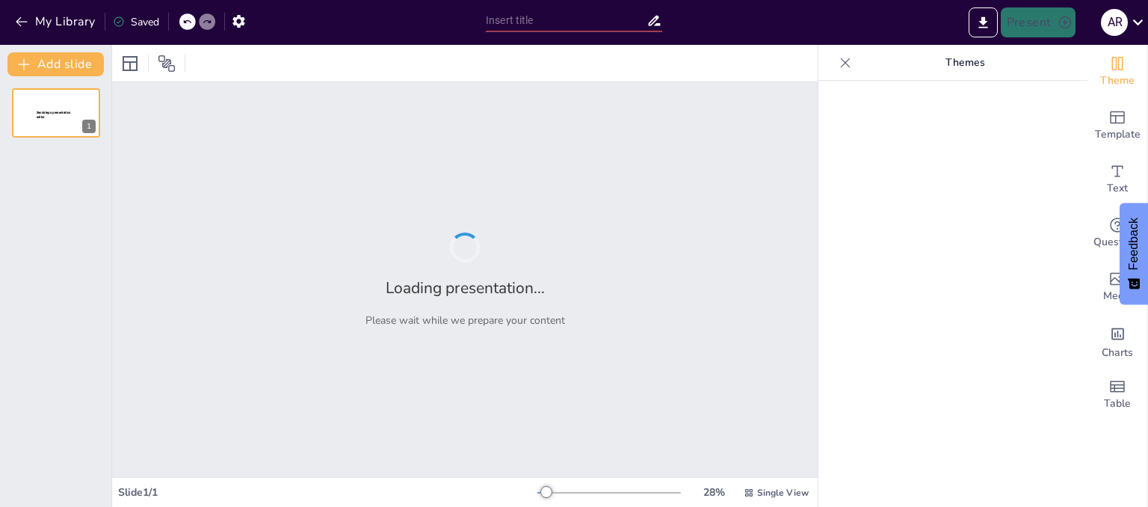
type input "Rock Formation Processes: Understanding the Earth's Geological Makeup"
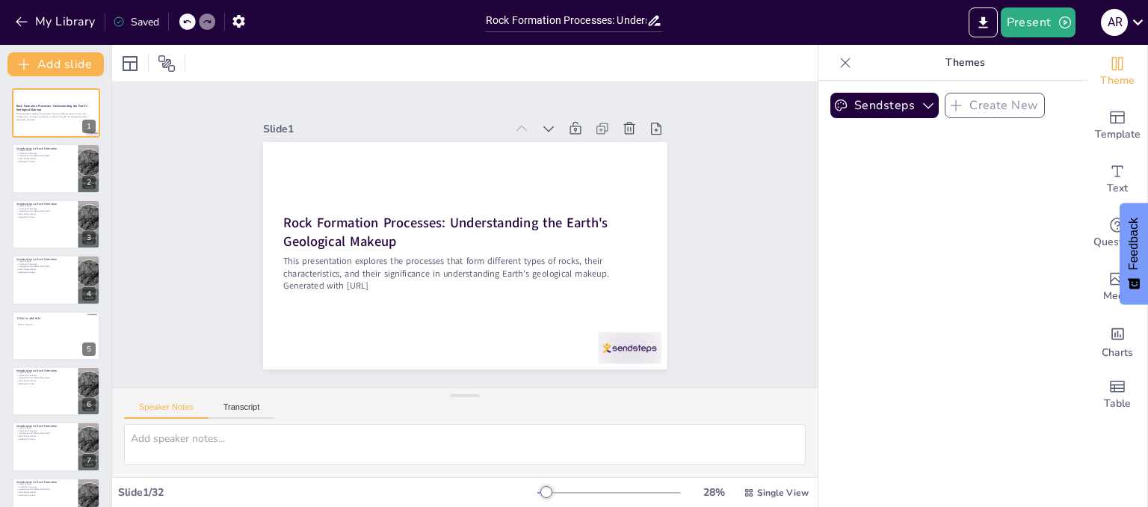
checkbox input "true"
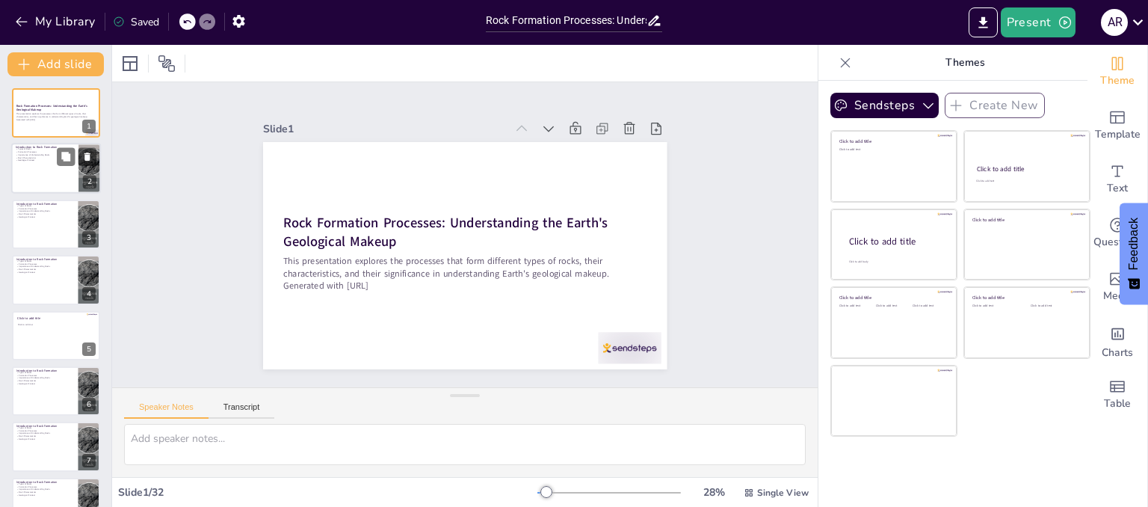
click at [41, 179] on div at bounding box center [56, 168] width 90 height 51
type textarea "The classification of rocks into igneous, sedimentary, and metamorphic is funda…"
checkbox input "true"
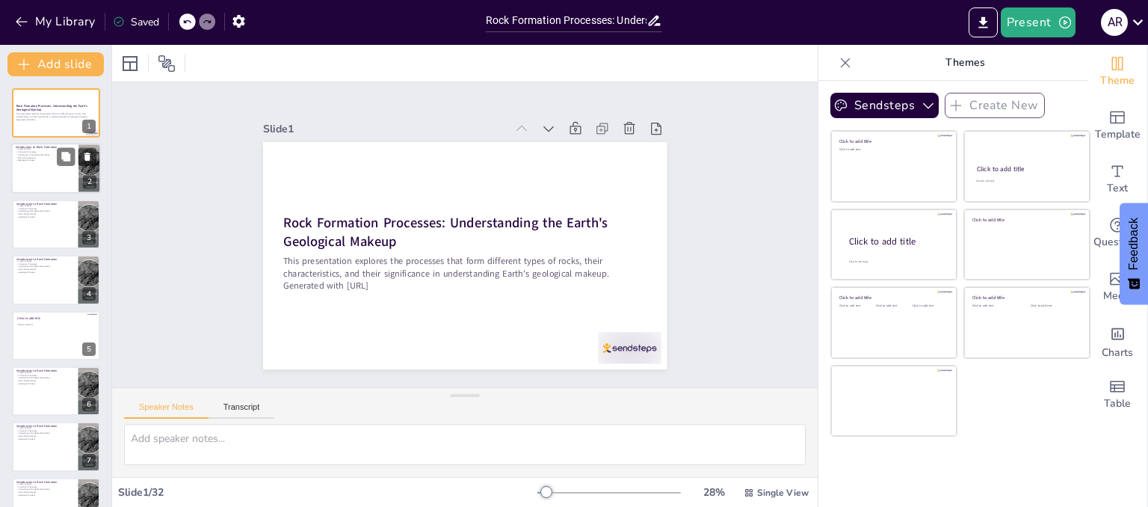
checkbox input "true"
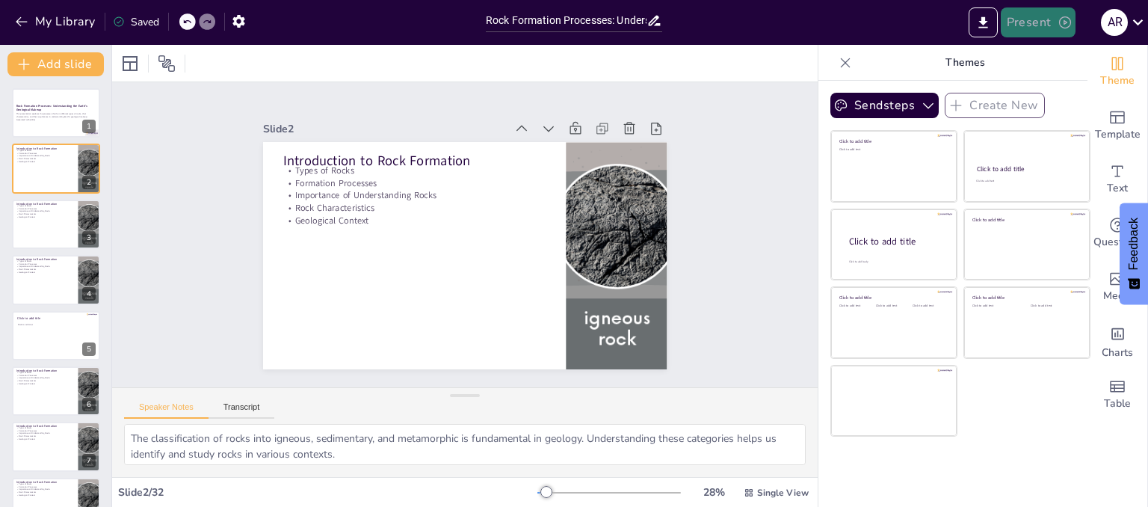
click at [1037, 24] on button "Present" at bounding box center [1038, 22] width 75 height 30
checkbox input "true"
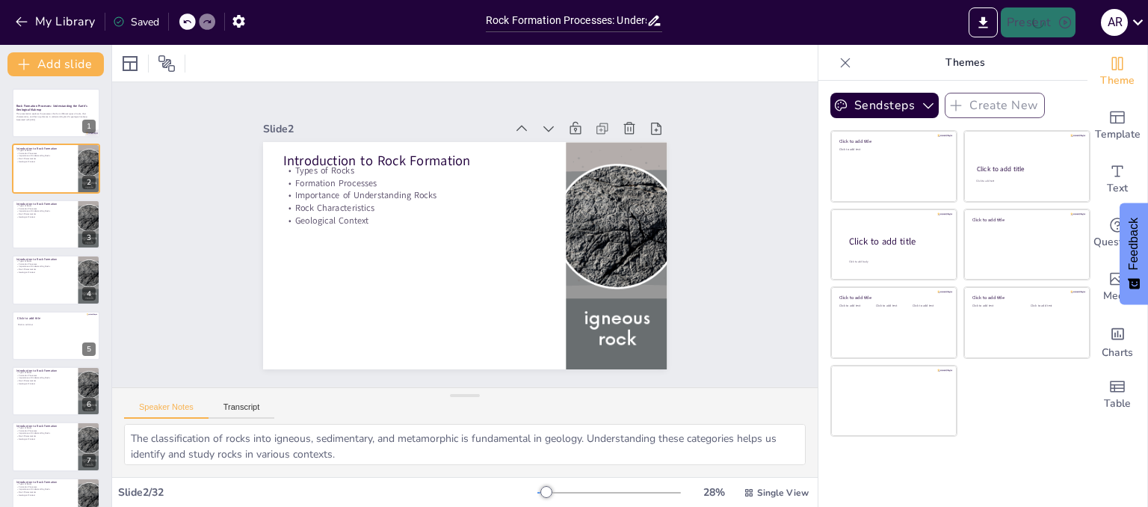
checkbox input "true"
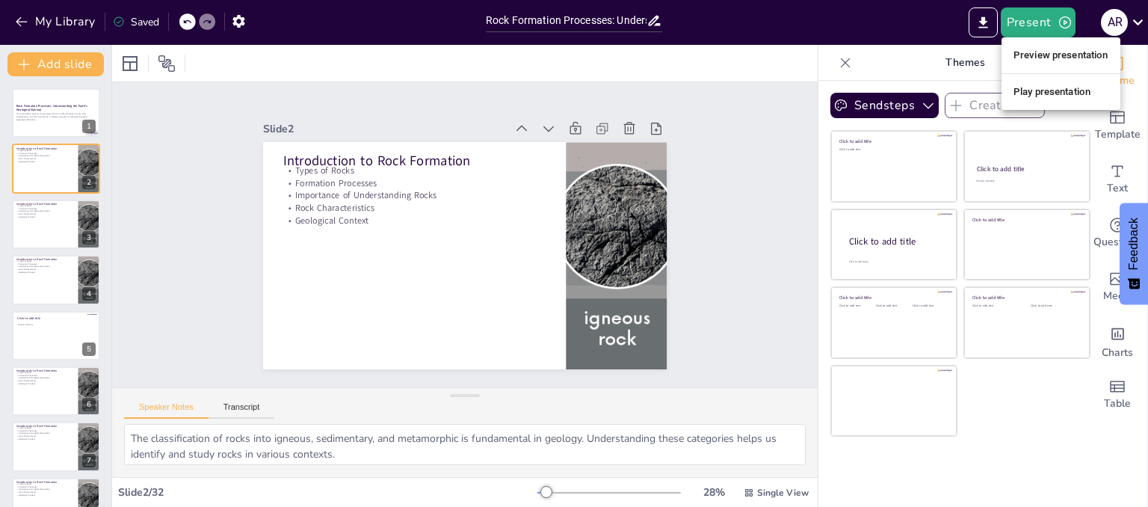
click at [1073, 61] on li "Preview presentation" at bounding box center [1060, 55] width 119 height 24
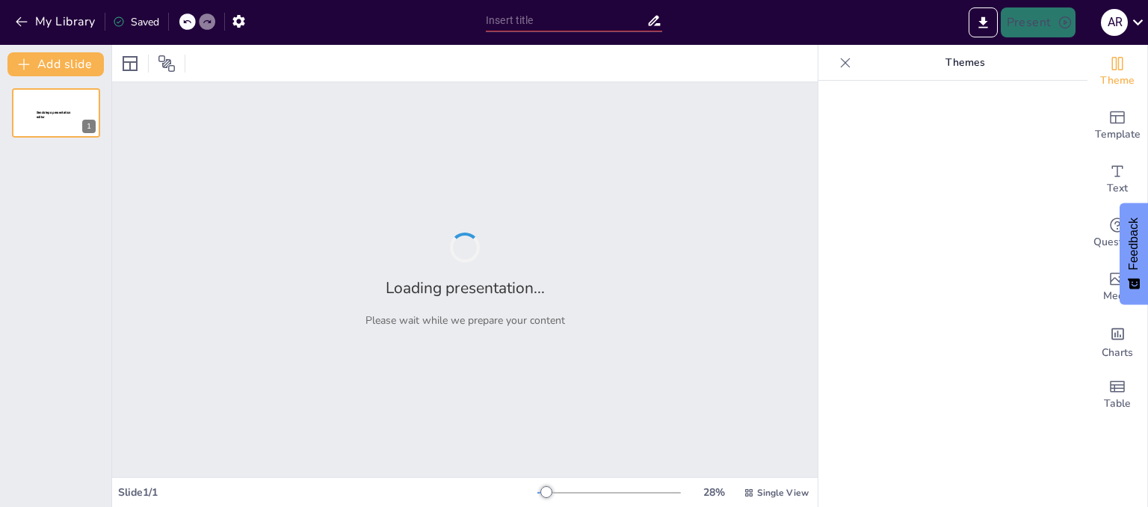
type input "Rock Formation Processes: Understanding the Earth's Geological Makeup"
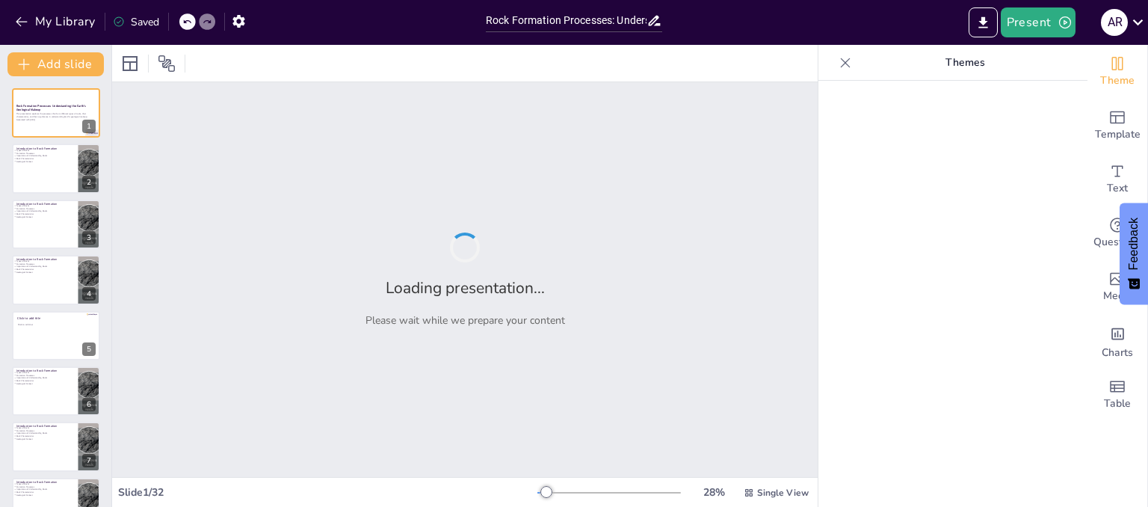
checkbox input "true"
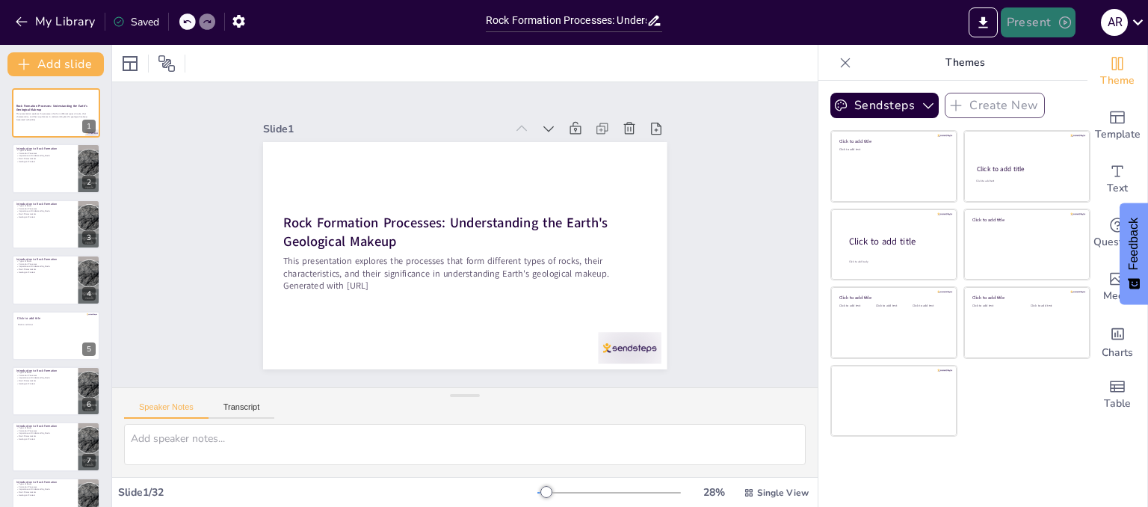
drag, startPoint x: 1037, startPoint y: 26, endPoint x: 1026, endPoint y: 22, distance: 11.8
click at [1026, 22] on button "Present" at bounding box center [1038, 22] width 75 height 30
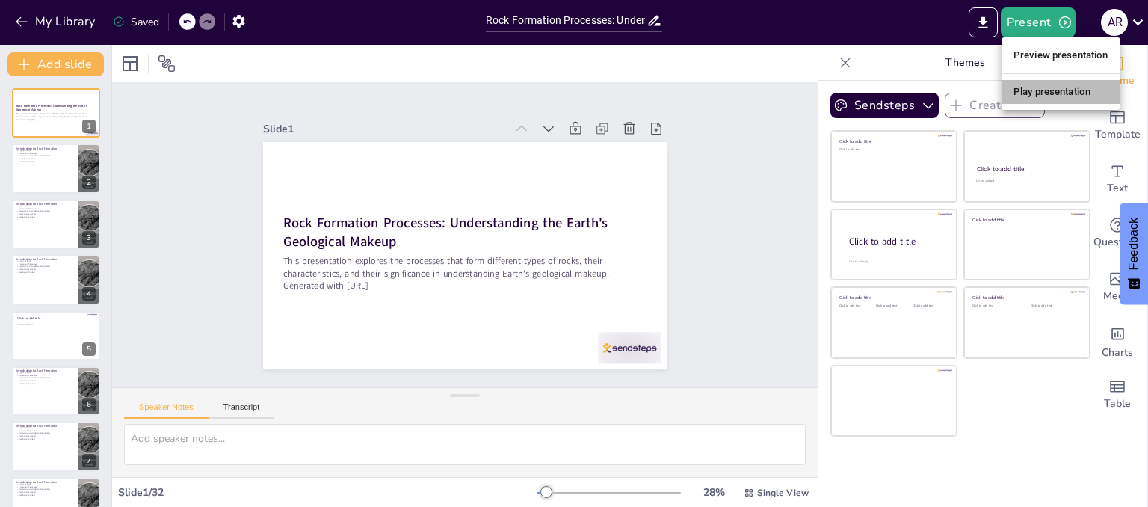
click at [1031, 102] on li "Play presentation" at bounding box center [1060, 92] width 119 height 24
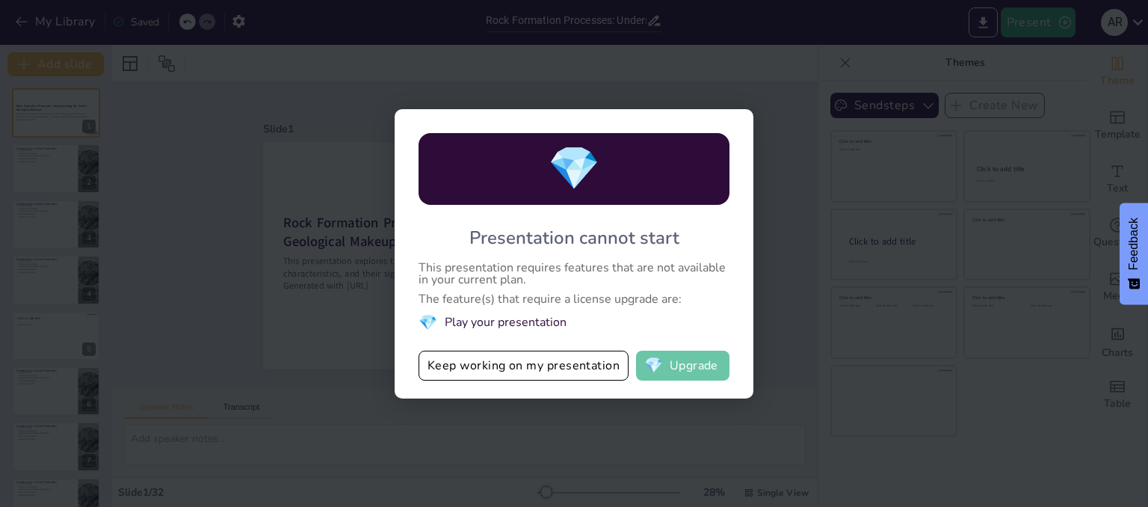
click at [658, 360] on span "💎" at bounding box center [653, 365] width 19 height 15
